Goal: Information Seeking & Learning: Check status

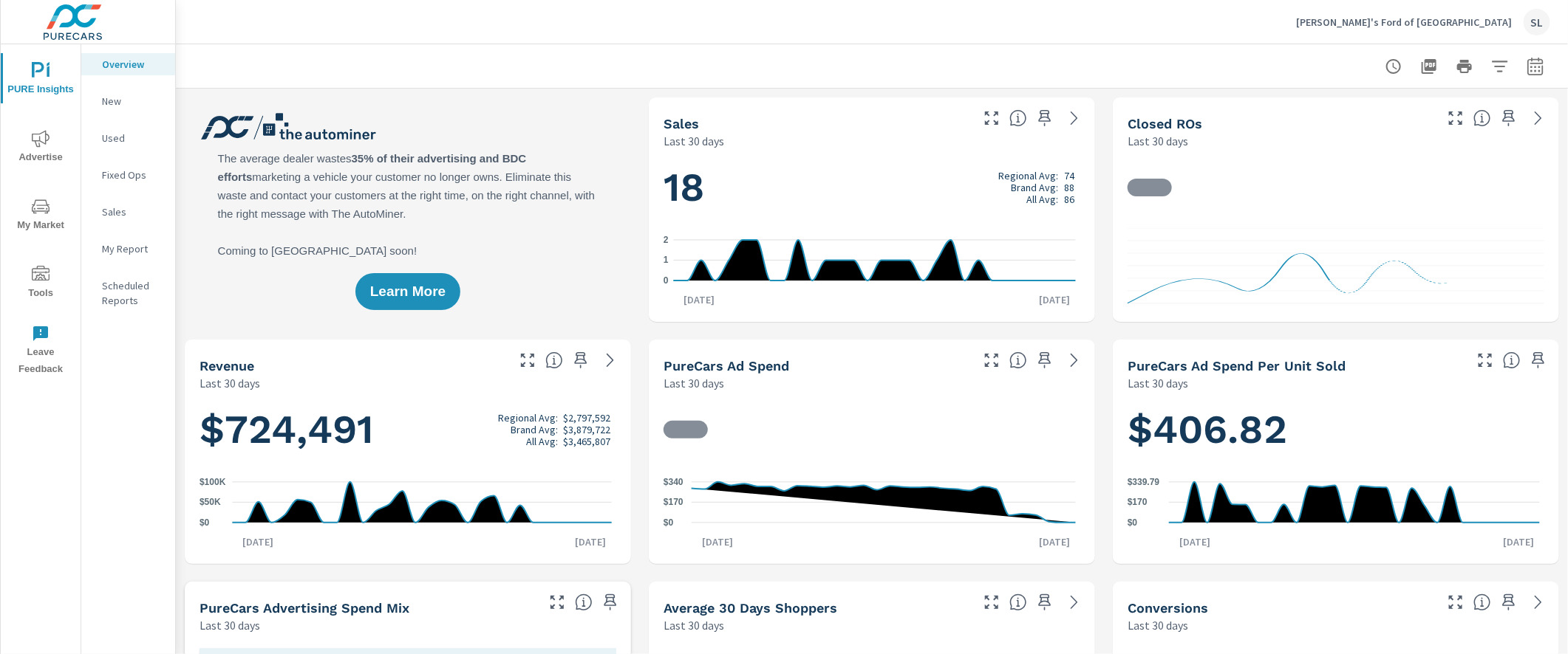
click at [68, 132] on span "Advertise" at bounding box center [41, 148] width 71 height 36
